Goal: Task Accomplishment & Management: Manage account settings

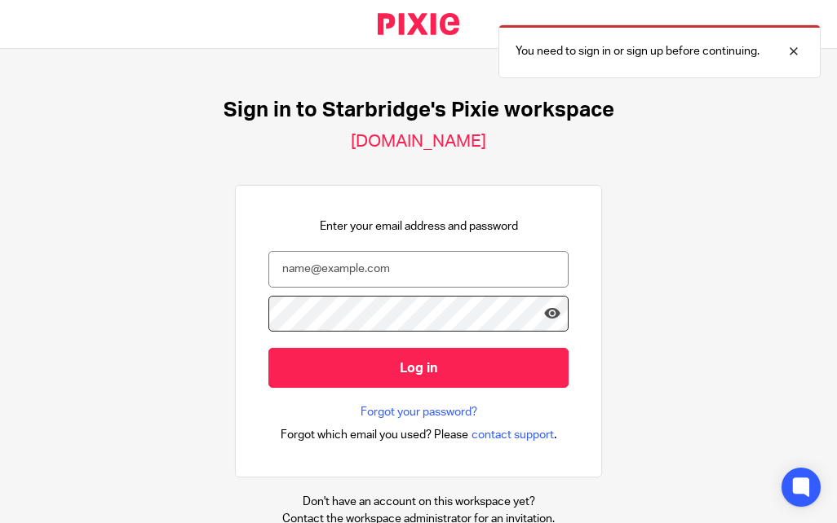
click at [431, 267] on input "email" at bounding box center [418, 269] width 300 height 37
click at [450, 284] on input "email" at bounding box center [418, 269] width 300 height 37
click at [399, 254] on input "email" at bounding box center [418, 269] width 300 height 37
paste input "[PERSON_NAME][EMAIL_ADDRESS][PERSON_NAME][DOMAIN_NAME]"
type input "[PERSON_NAME][EMAIL_ADDRESS][PERSON_NAME][DOMAIN_NAME]"
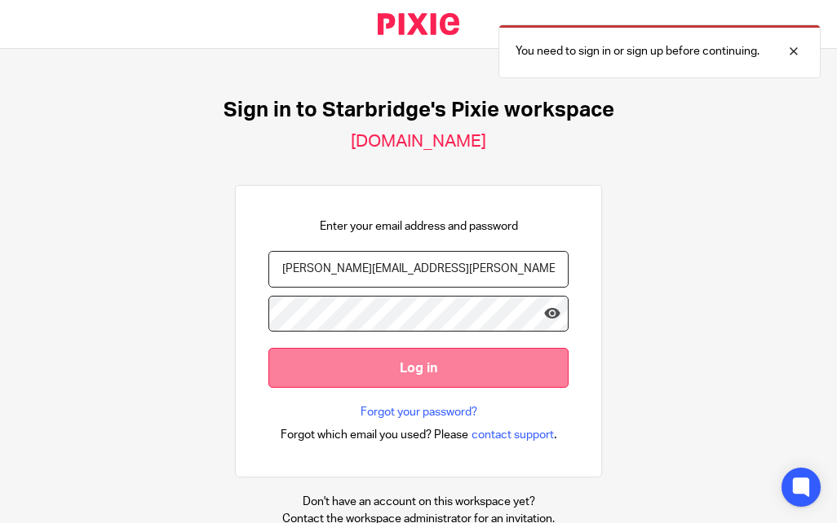
click at [479, 355] on input "Log in" at bounding box center [418, 368] width 300 height 40
